Goal: Task Accomplishment & Management: Use online tool/utility

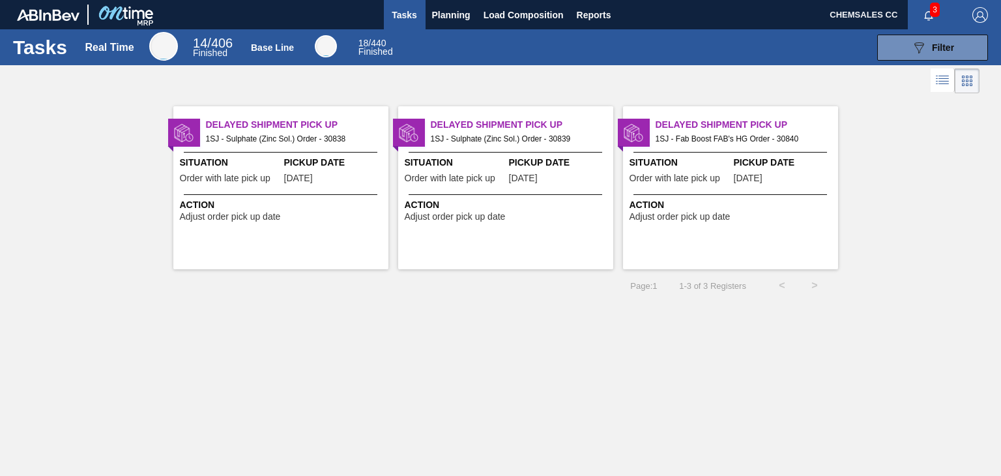
click at [313, 179] on span "[DATE]" at bounding box center [298, 178] width 29 height 10
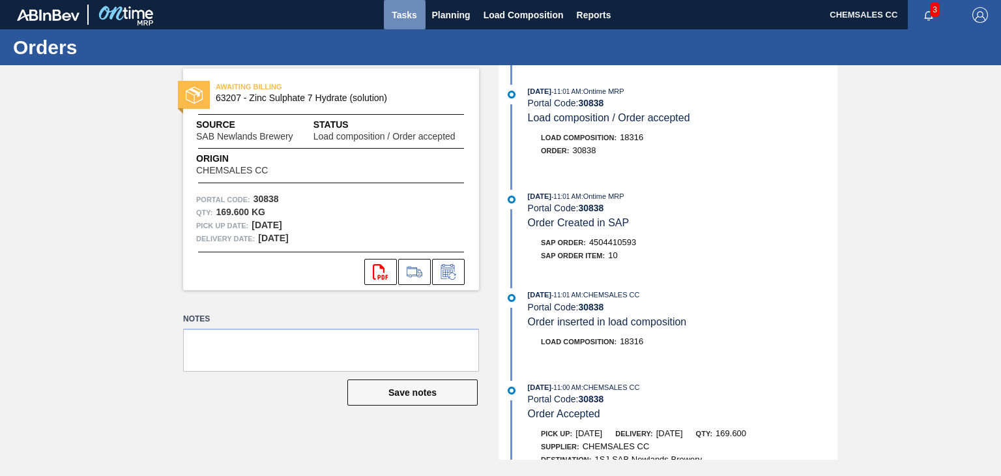
click at [417, 11] on span "Tasks" at bounding box center [404, 15] width 29 height 16
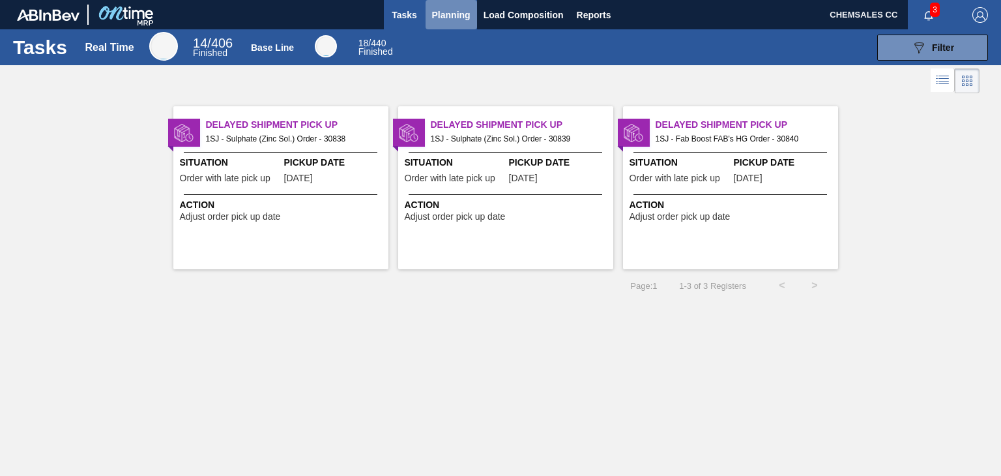
click at [454, 11] on span "Planning" at bounding box center [451, 15] width 38 height 16
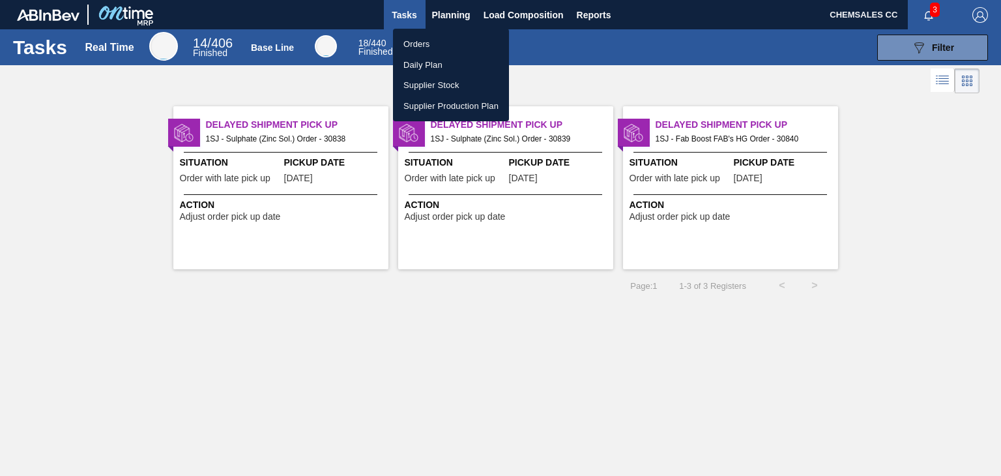
click at [427, 42] on li "Orders" at bounding box center [451, 44] width 116 height 21
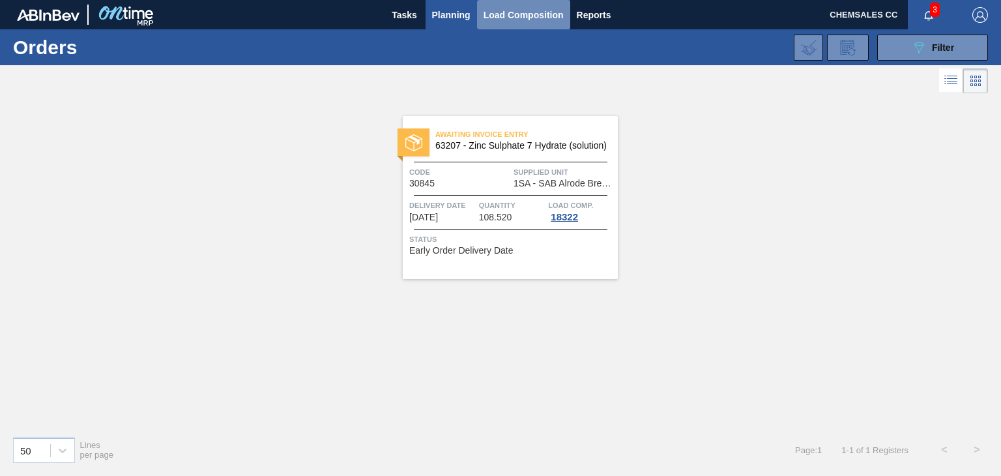
click at [499, 10] on span "Load Composition" at bounding box center [523, 15] width 80 height 16
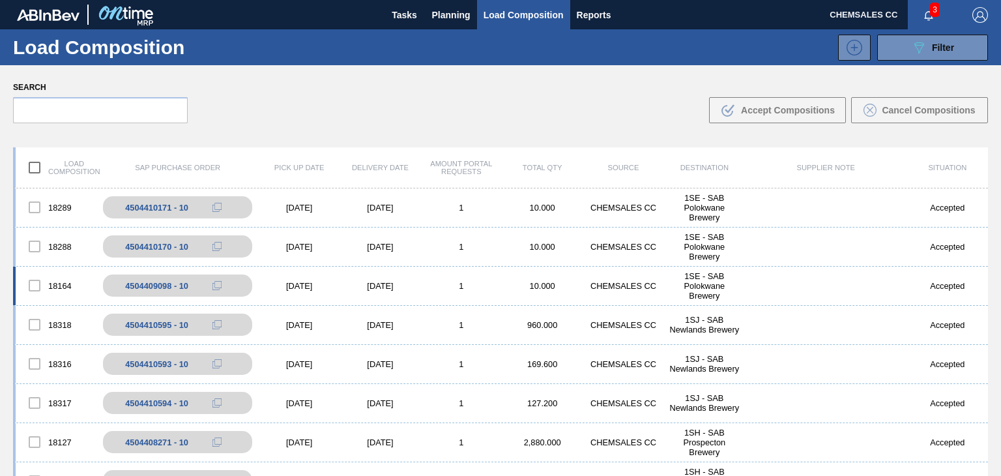
click at [599, 280] on div "18164 4504409098 - 10 [DATE] [DATE] 1 10.000 CHEMSALES CC 1SE - SAB Polokwane B…" at bounding box center [500, 285] width 975 height 39
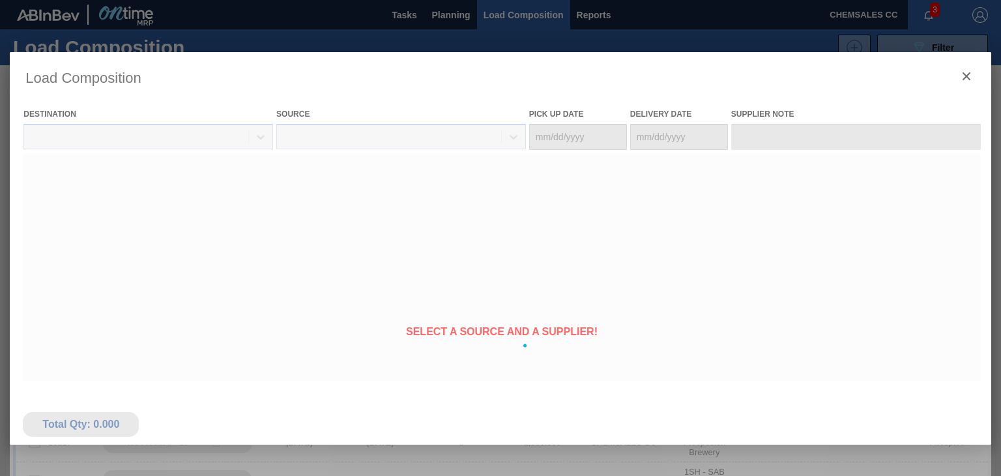
type Date "[DATE]"
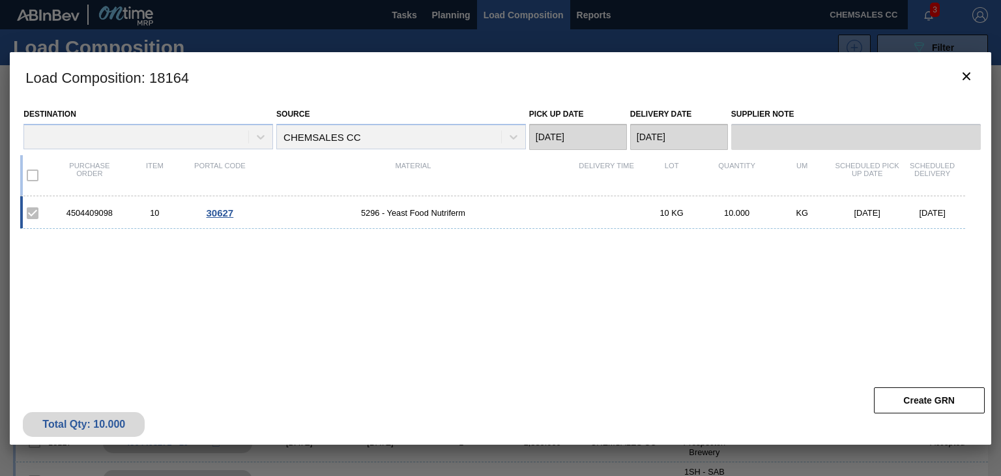
click at [440, 17] on div at bounding box center [500, 238] width 1001 height 476
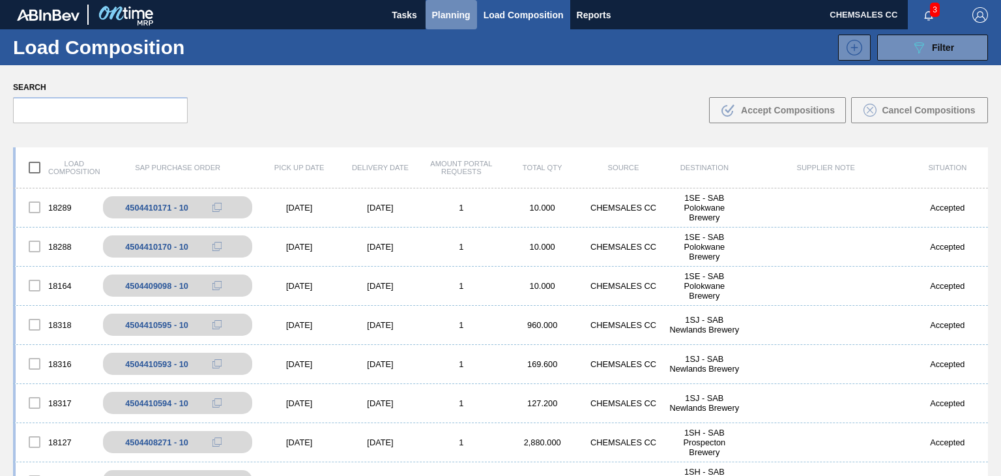
click at [448, 20] on span "Planning" at bounding box center [451, 15] width 38 height 16
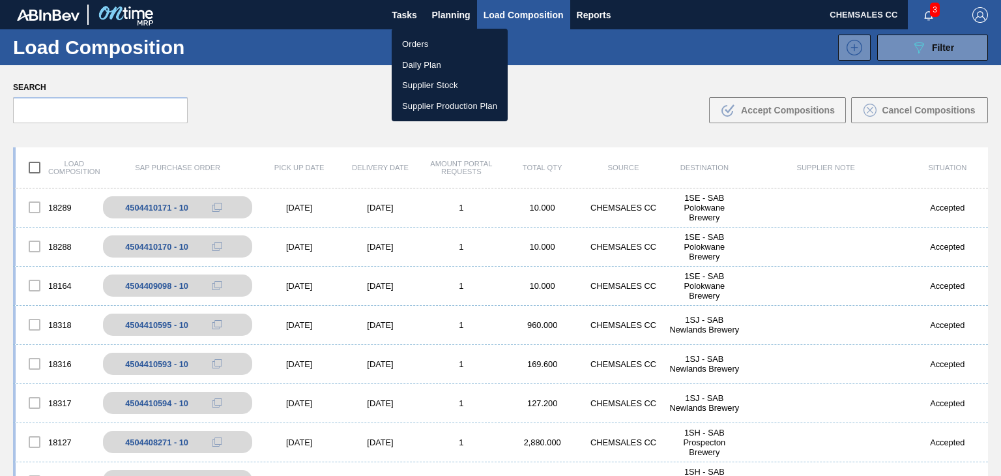
click at [418, 40] on li "Orders" at bounding box center [450, 44] width 116 height 21
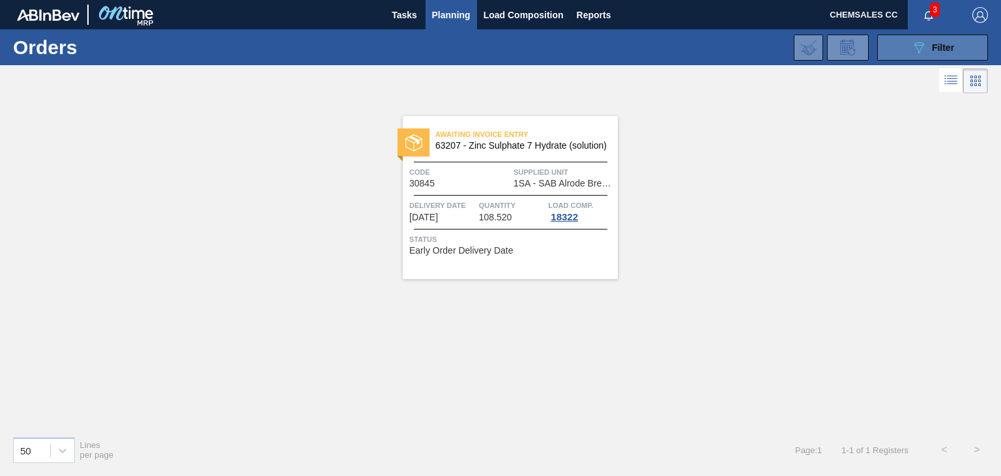
click at [910, 47] on button "089F7B8B-B2A5-4AFE-B5C0-19BA573D28AC Filter" at bounding box center [932, 48] width 111 height 26
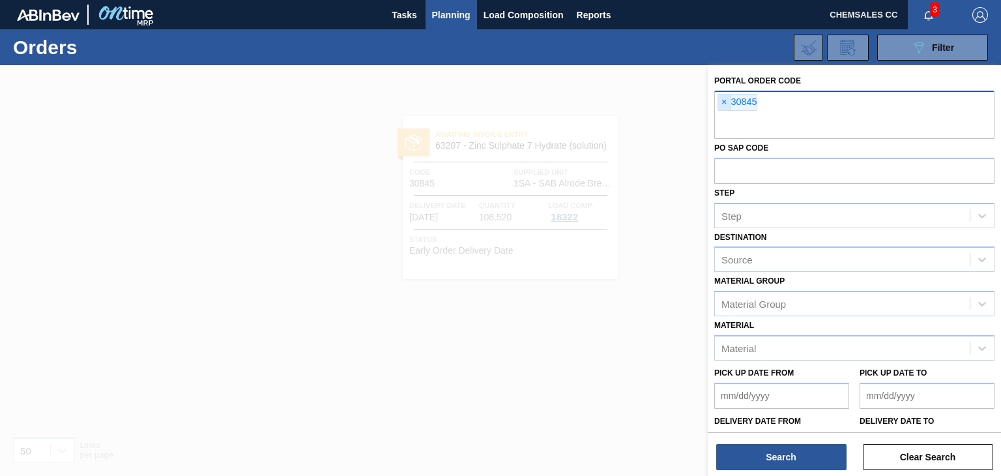
click at [722, 103] on span "×" at bounding box center [724, 102] width 12 height 16
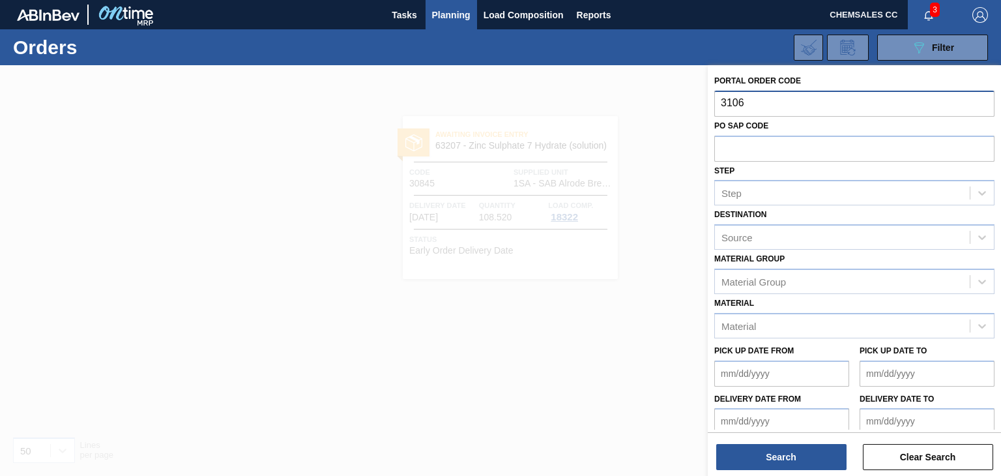
type input "31064"
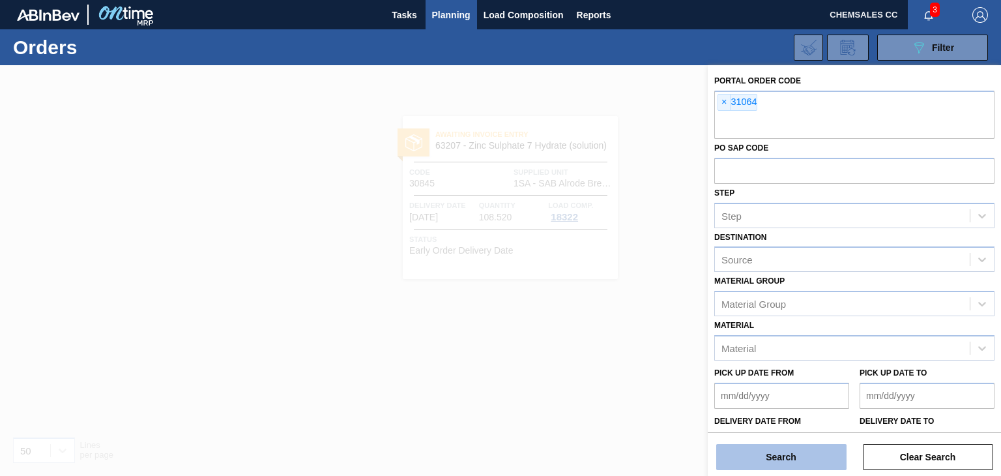
click at [770, 459] on button "Search" at bounding box center [781, 457] width 130 height 26
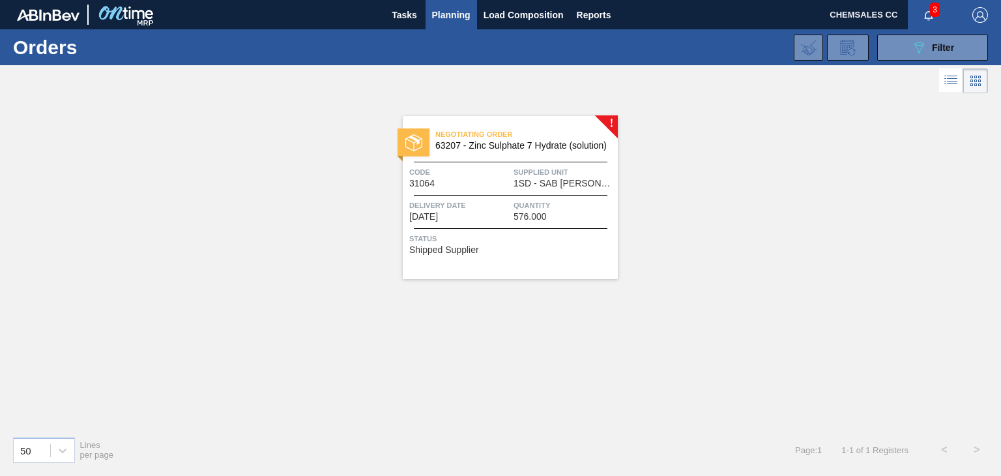
click at [537, 221] on span "576.000" at bounding box center [529, 217] width 33 height 10
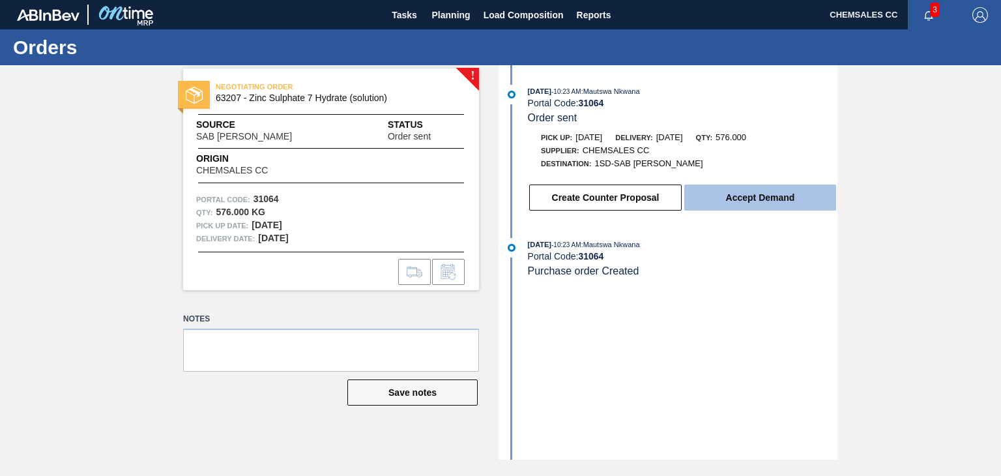
click at [729, 192] on button "Accept Demand" at bounding box center [760, 197] width 152 height 26
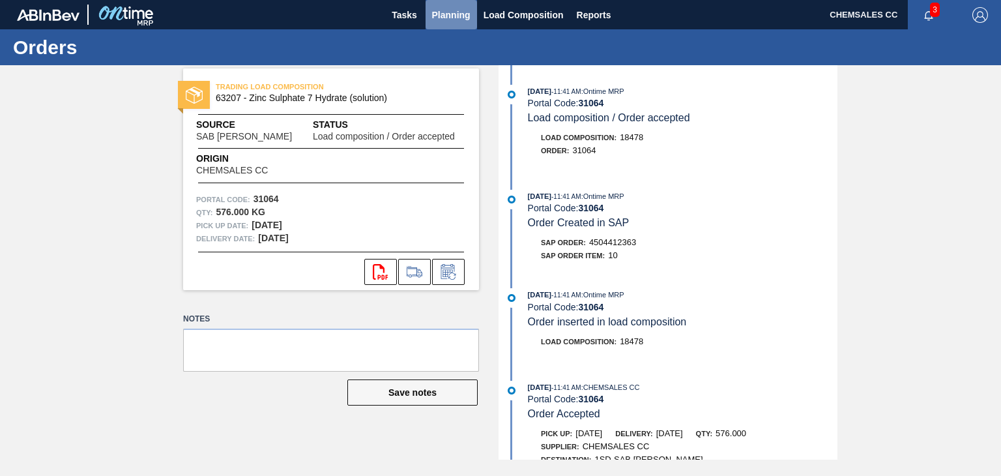
click at [451, 20] on span "Planning" at bounding box center [451, 15] width 38 height 16
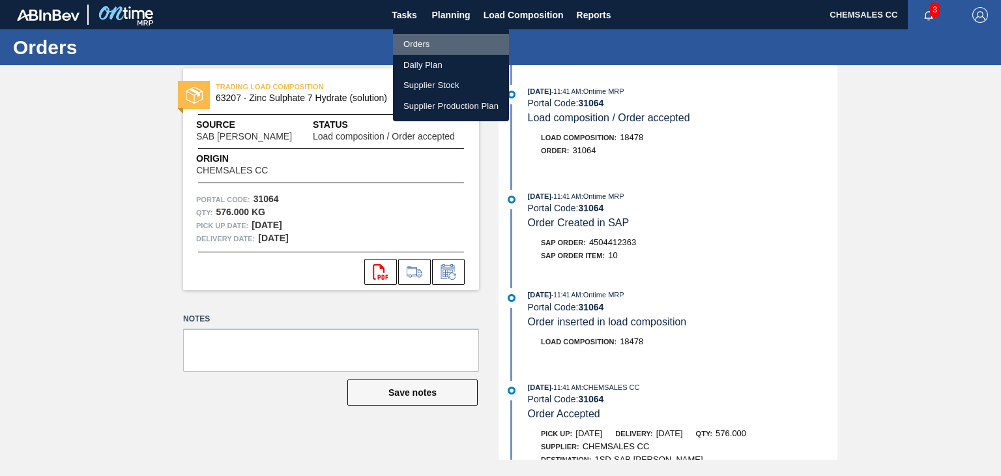
click at [420, 45] on li "Orders" at bounding box center [451, 44] width 116 height 21
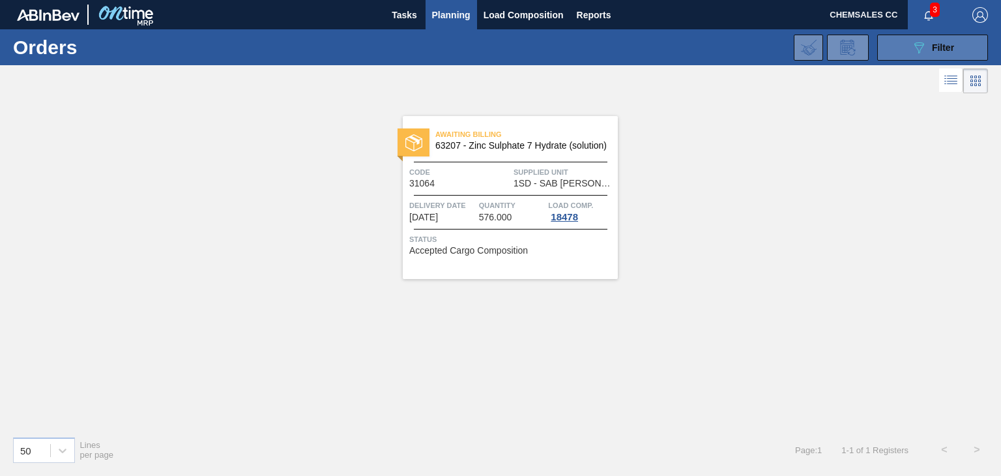
click at [906, 56] on button "089F7B8B-B2A5-4AFE-B5C0-19BA573D28AC Filter" at bounding box center [932, 48] width 111 height 26
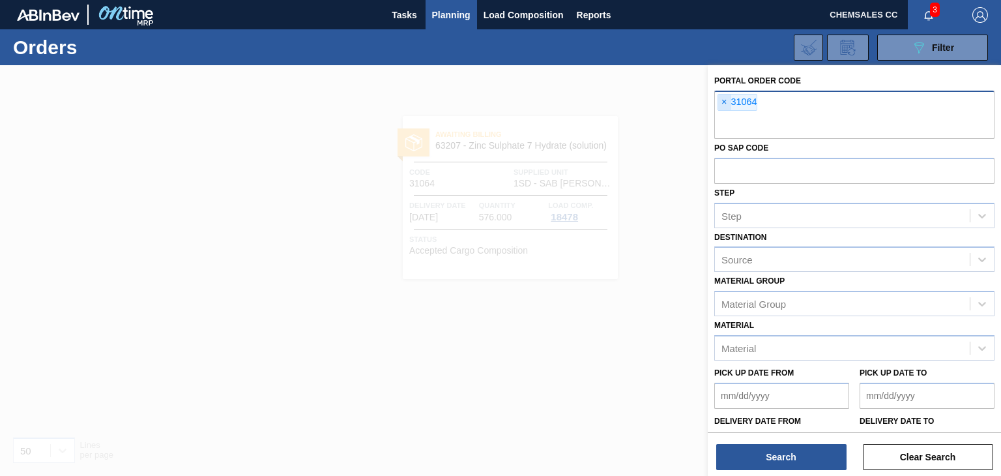
click at [724, 100] on span "×" at bounding box center [724, 102] width 12 height 16
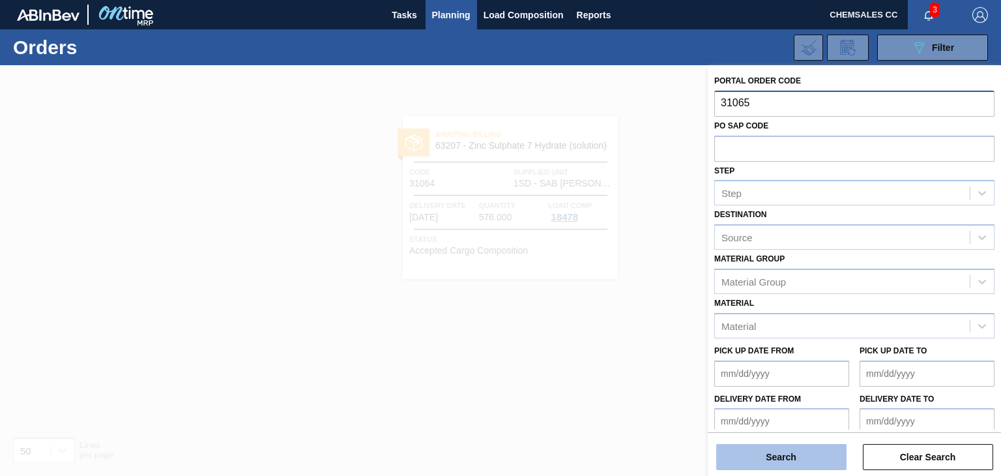
type input "31065"
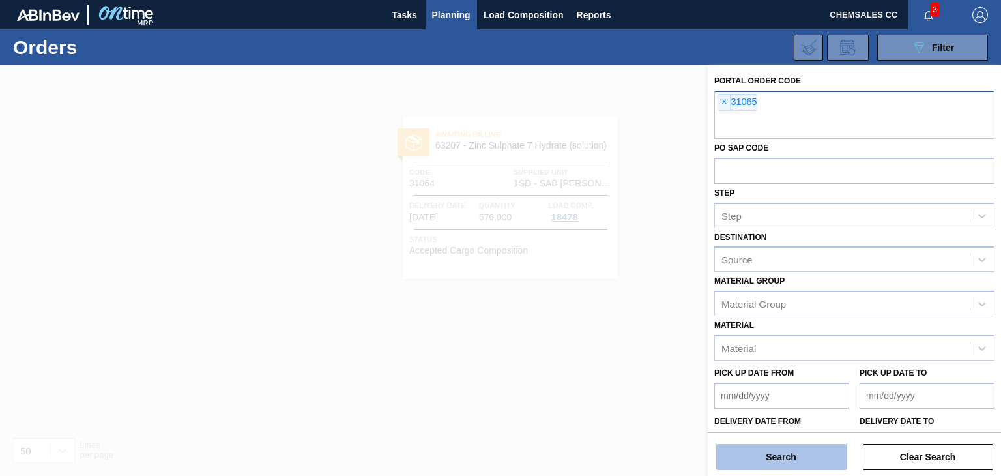
click at [758, 454] on button "Search" at bounding box center [781, 457] width 130 height 26
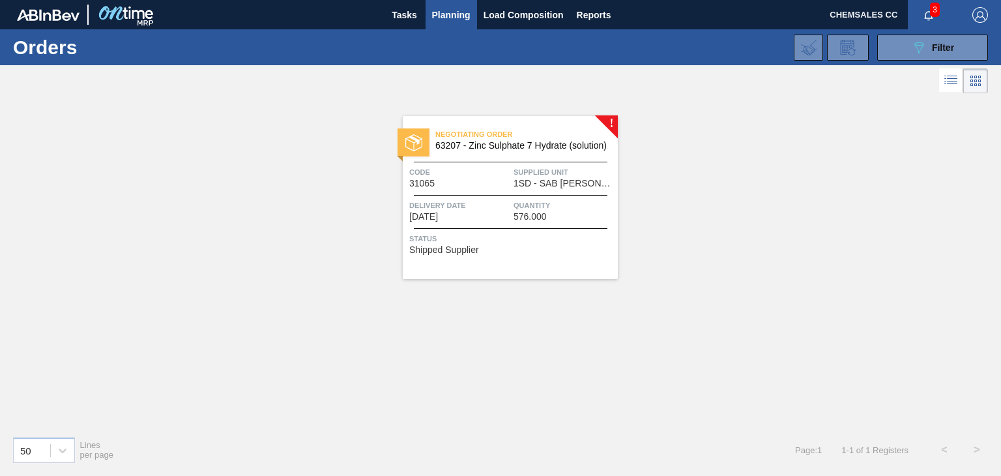
click at [573, 226] on div "Negotiating Order 63207 - Zinc Sulphate 7 Hydrate (solution) Code 31065 Supplie…" at bounding box center [510, 197] width 215 height 163
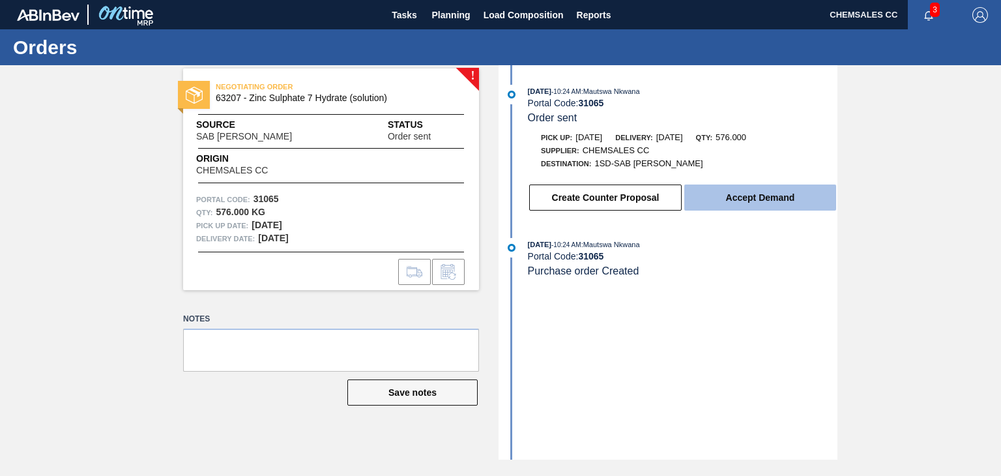
click at [720, 201] on button "Accept Demand" at bounding box center [760, 197] width 152 height 26
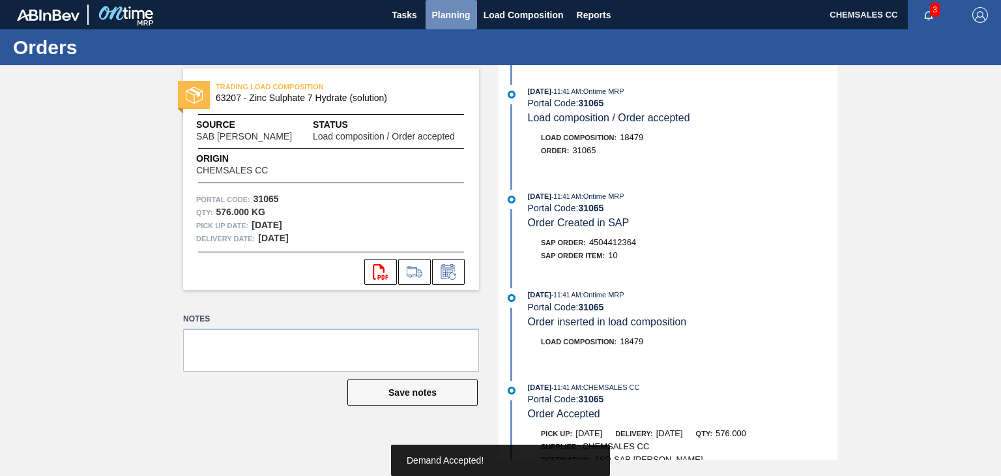
click at [453, 20] on span "Planning" at bounding box center [451, 15] width 38 height 16
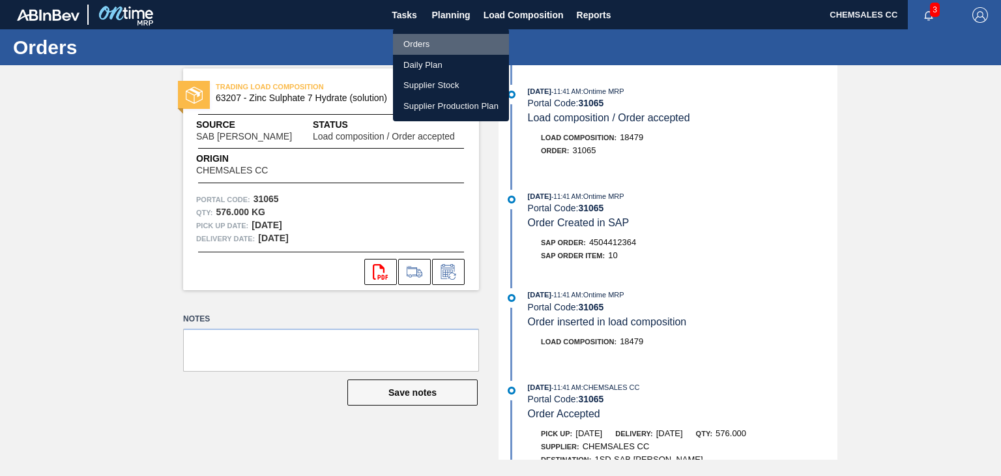
click at [430, 42] on li "Orders" at bounding box center [451, 44] width 116 height 21
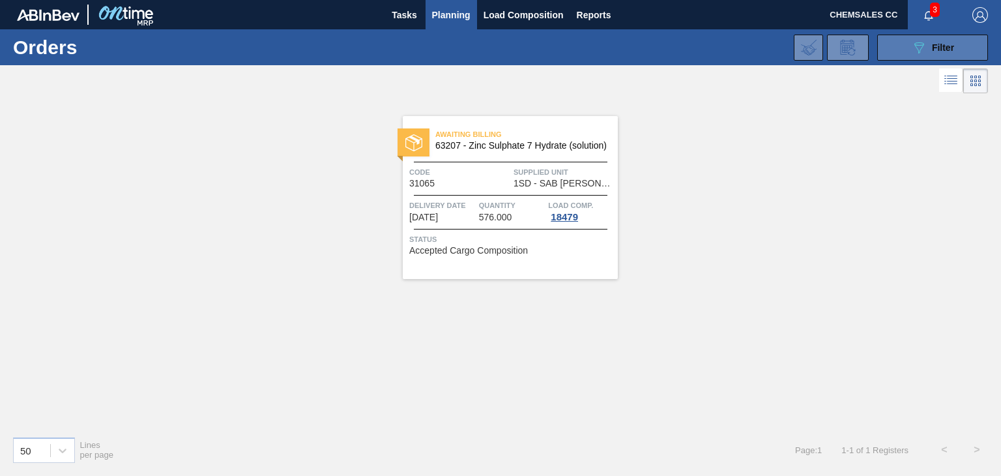
click at [904, 46] on button "089F7B8B-B2A5-4AFE-B5C0-19BA573D28AC Filter" at bounding box center [932, 48] width 111 height 26
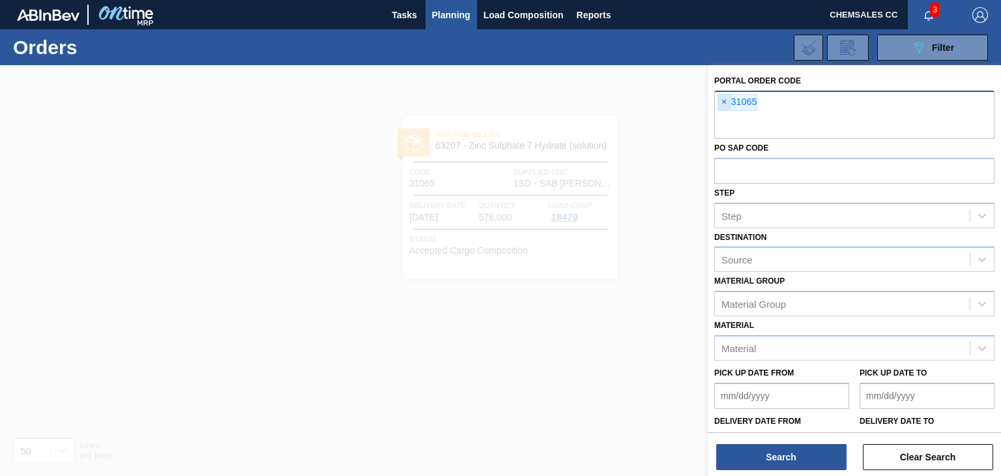
click at [720, 102] on span "×" at bounding box center [724, 102] width 12 height 16
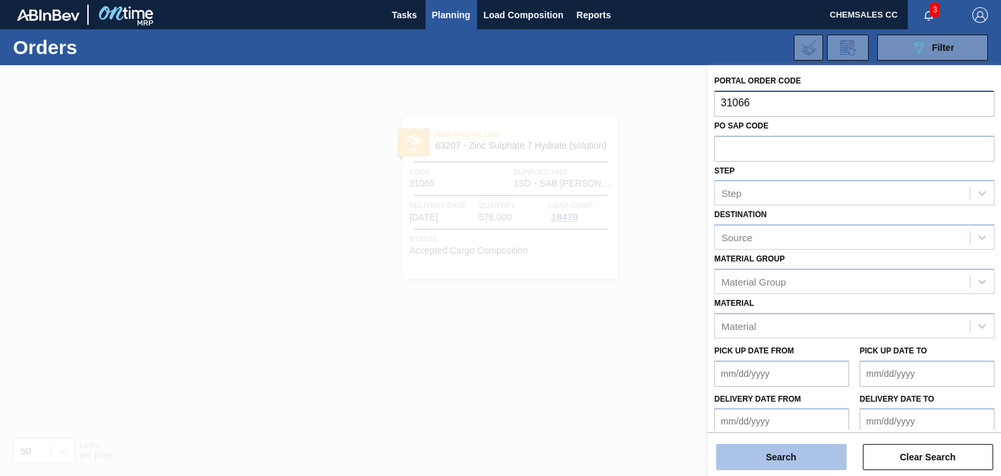
type input "31066"
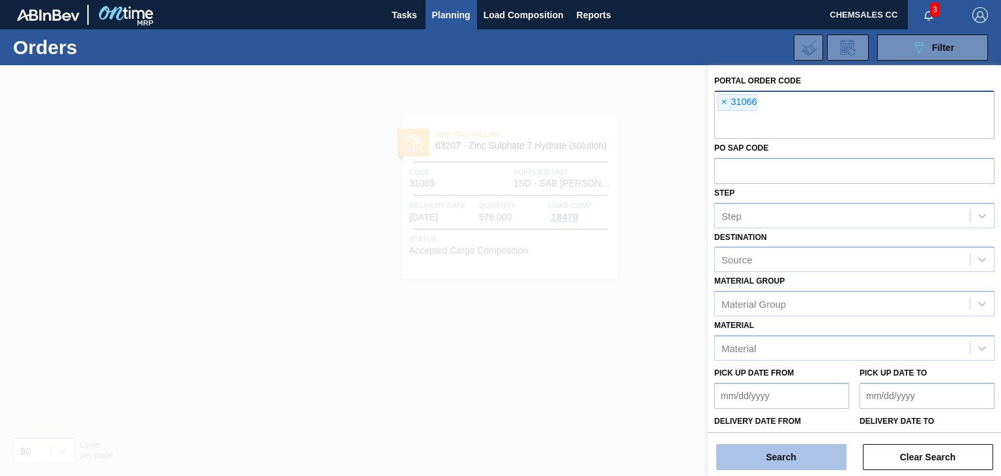
click at [756, 456] on button "Search" at bounding box center [781, 457] width 130 height 26
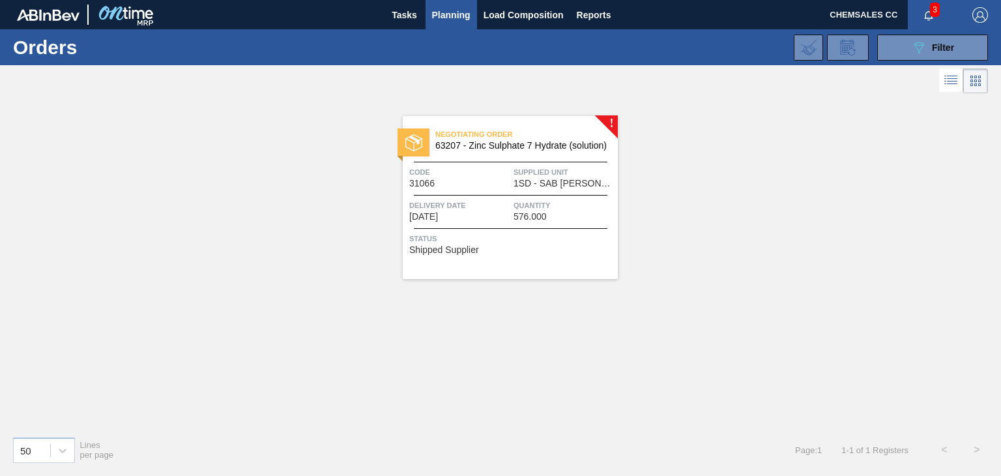
click at [586, 218] on div "Quantity 576.000" at bounding box center [563, 210] width 101 height 23
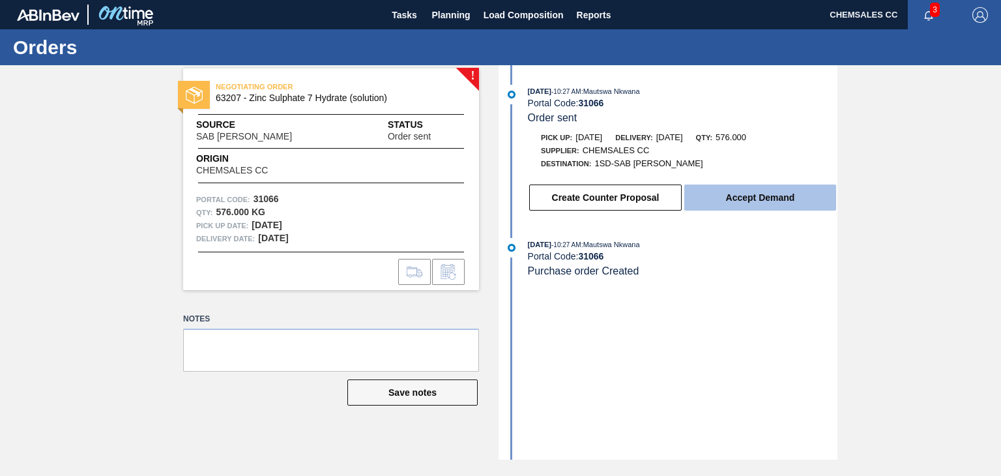
click at [758, 199] on button "Accept Demand" at bounding box center [760, 197] width 152 height 26
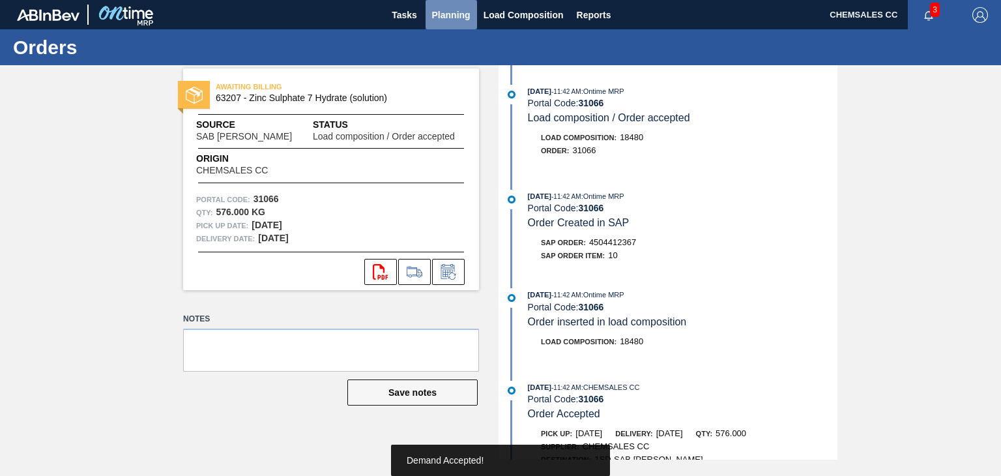
click at [459, 16] on span "Planning" at bounding box center [451, 15] width 38 height 16
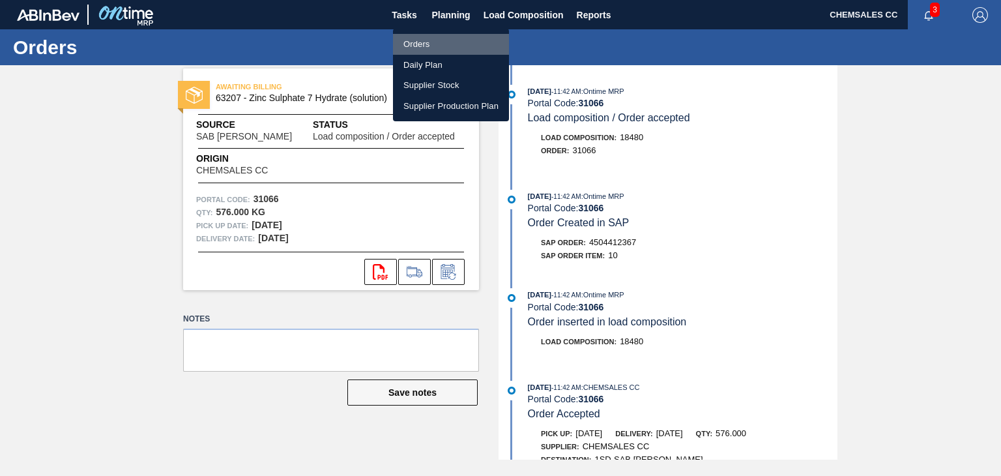
click at [441, 39] on li "Orders" at bounding box center [451, 44] width 116 height 21
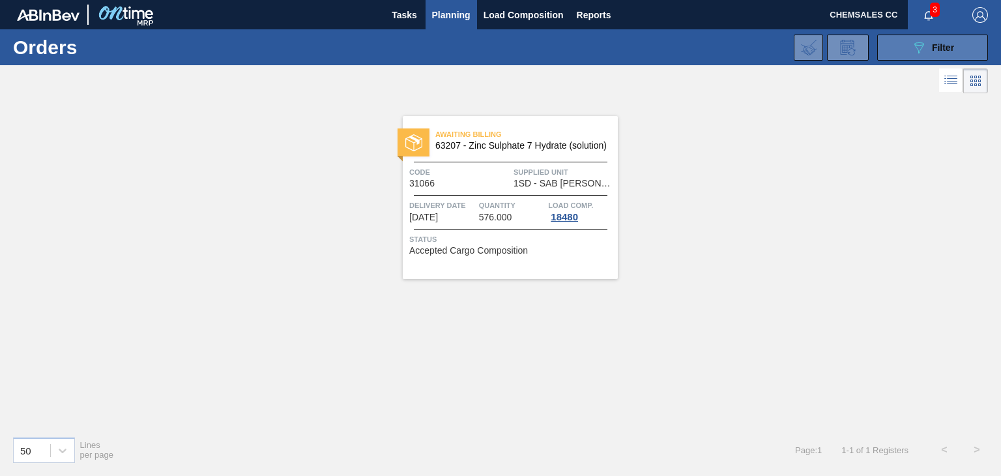
click at [908, 50] on button "089F7B8B-B2A5-4AFE-B5C0-19BA573D28AC Filter" at bounding box center [932, 48] width 111 height 26
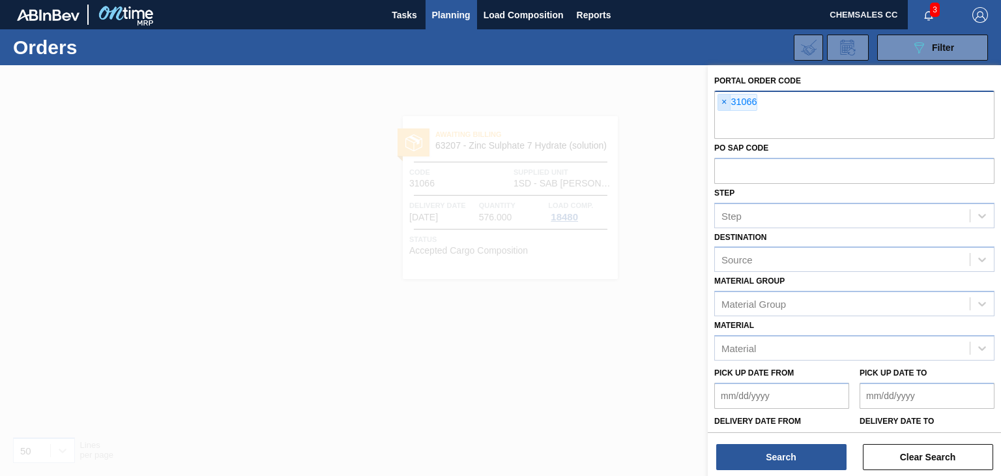
click at [727, 101] on span "×" at bounding box center [724, 102] width 12 height 16
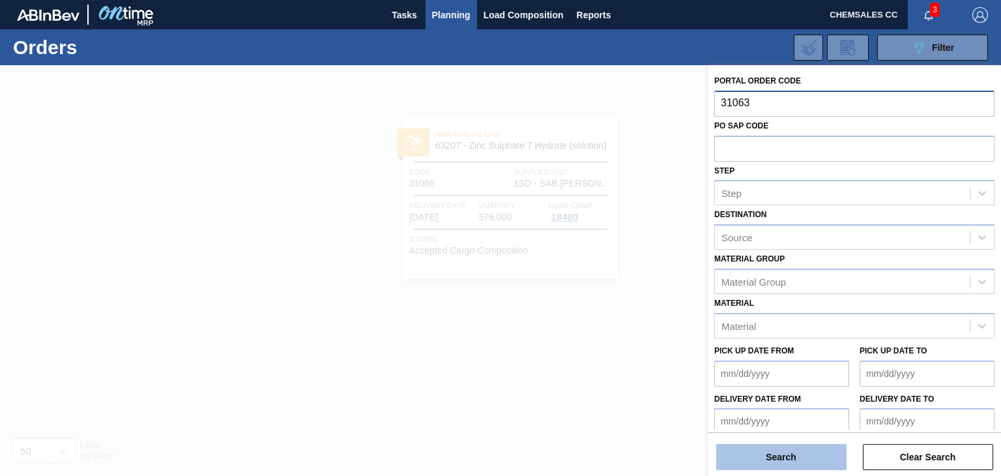
type input "31063"
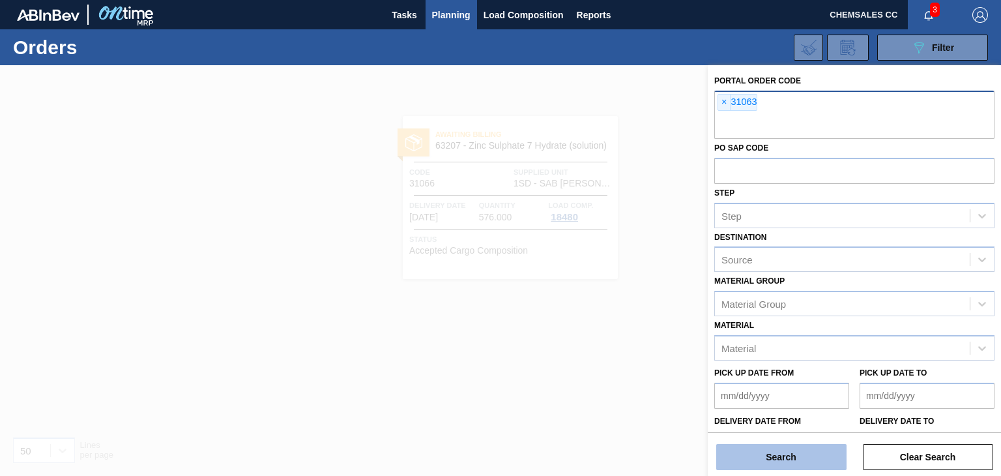
click at [769, 459] on button "Search" at bounding box center [781, 457] width 130 height 26
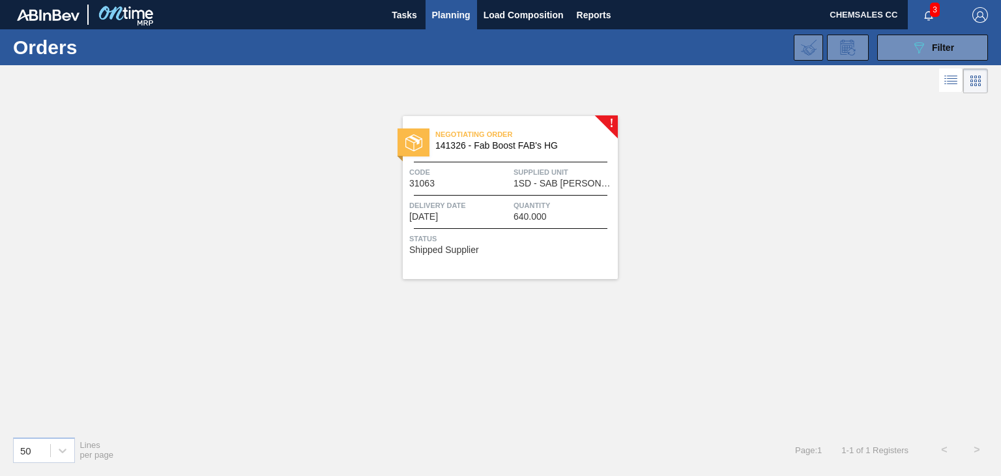
click at [536, 217] on span "640.000" at bounding box center [529, 217] width 33 height 10
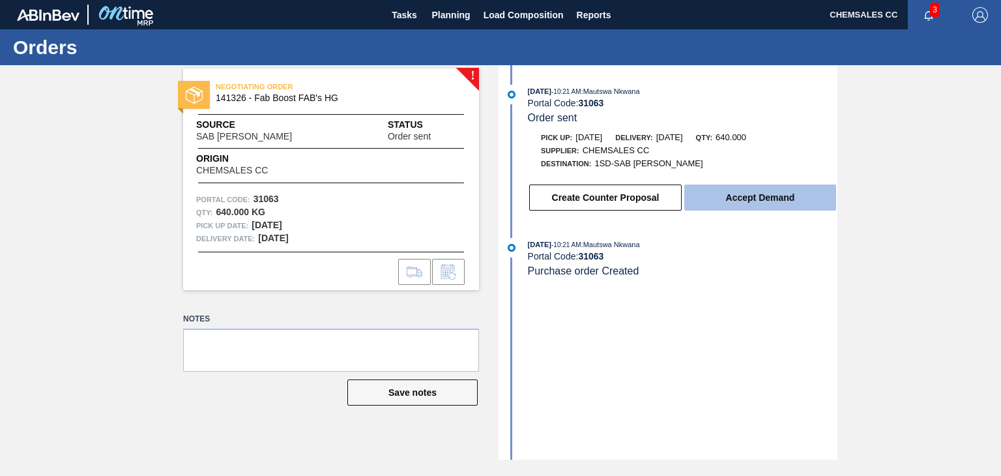
click at [713, 198] on button "Accept Demand" at bounding box center [760, 197] width 152 height 26
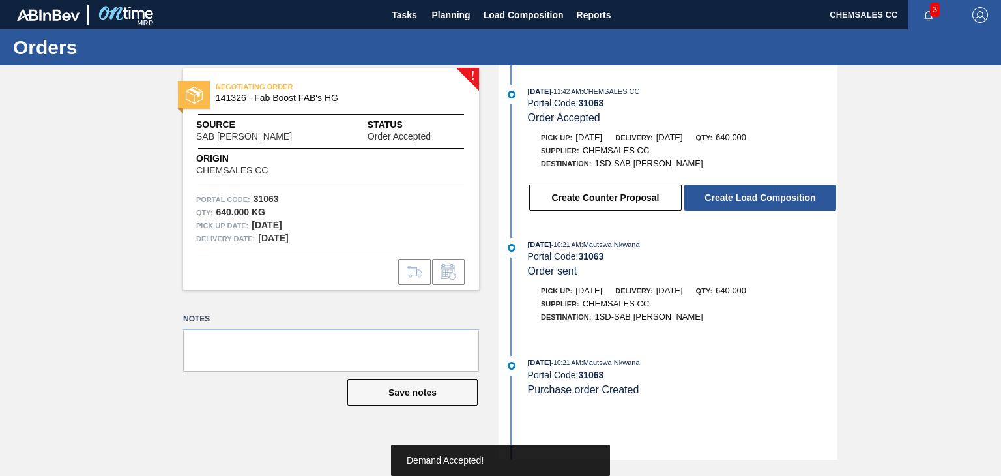
click at [713, 198] on button "Create Load Composition" at bounding box center [760, 197] width 152 height 26
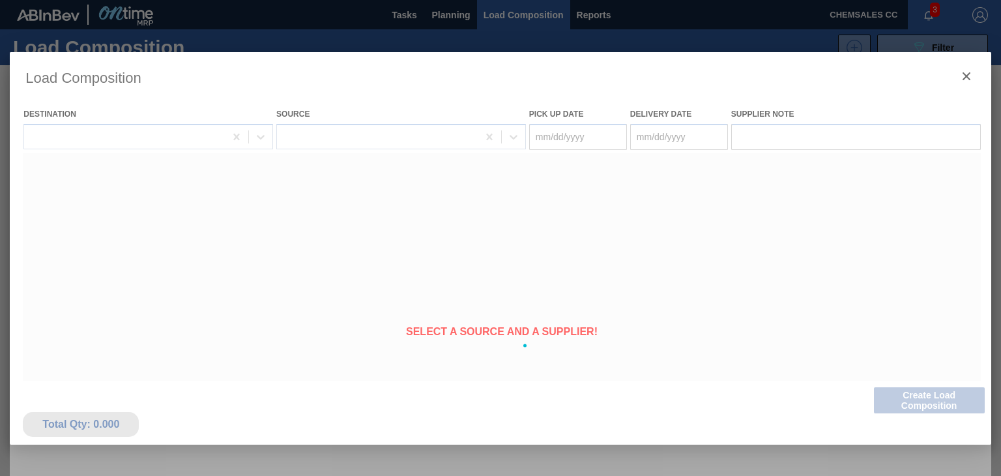
type Date "[DATE]"
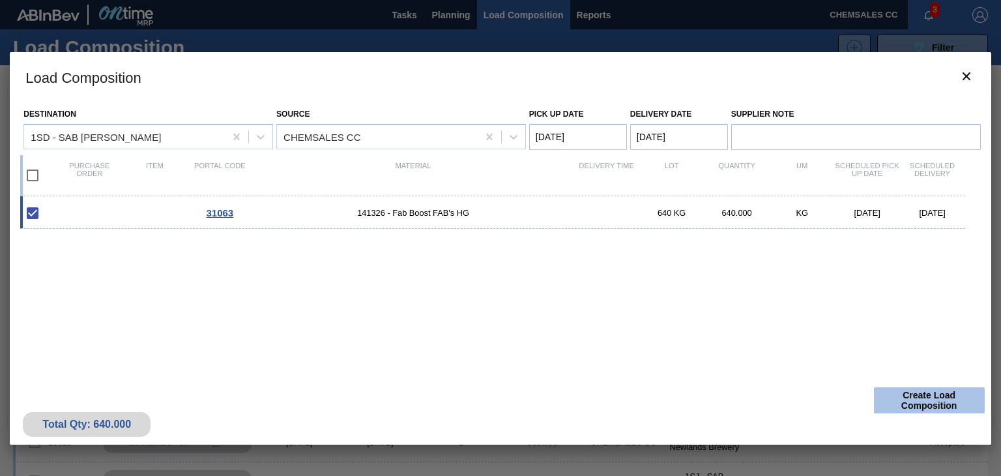
click at [908, 400] on button "Create Load Composition" at bounding box center [929, 400] width 111 height 26
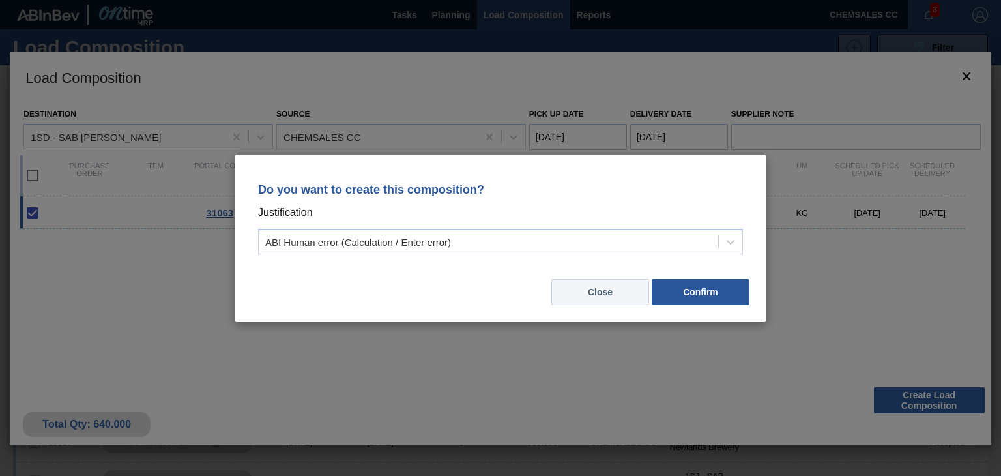
click at [586, 290] on button "Close" at bounding box center [600, 292] width 98 height 26
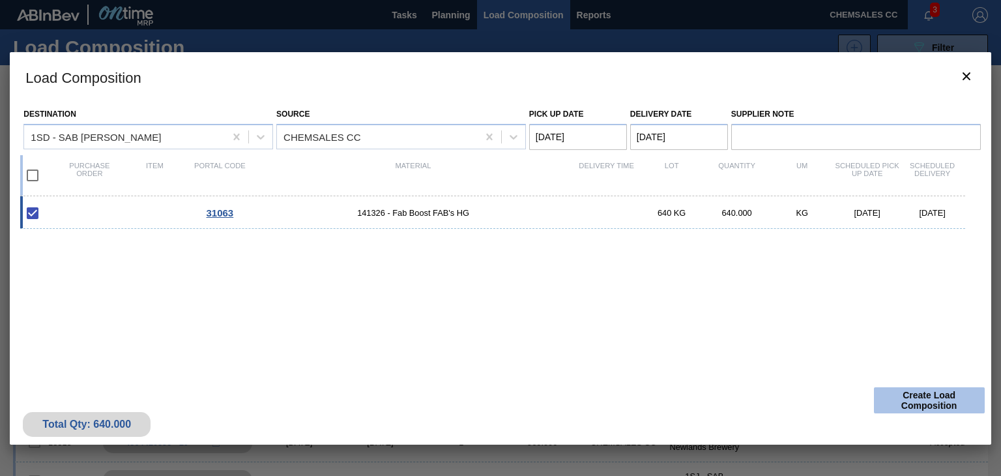
click at [898, 392] on button "Create Load Composition" at bounding box center [929, 400] width 111 height 26
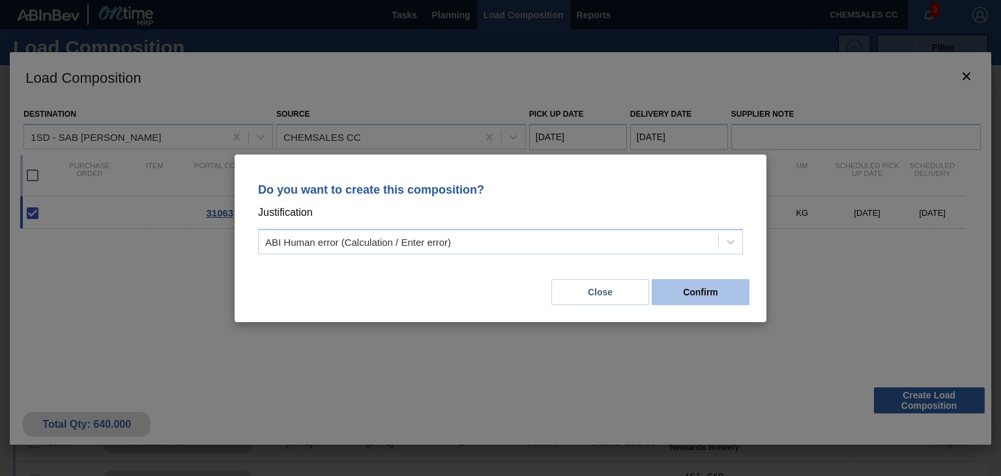
click at [684, 293] on button "Confirm" at bounding box center [701, 292] width 98 height 26
